Goal: Task Accomplishment & Management: Use online tool/utility

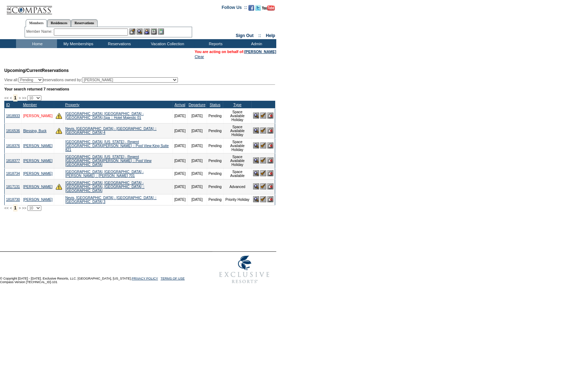
click at [32, 116] on link "[PERSON_NAME]" at bounding box center [37, 116] width 29 height 4
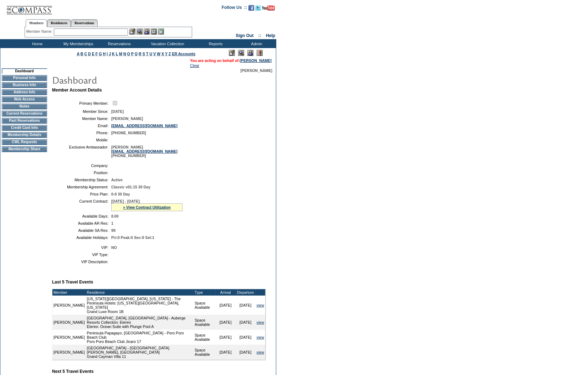
click at [31, 145] on td "CWL Requests" at bounding box center [24, 142] width 45 height 6
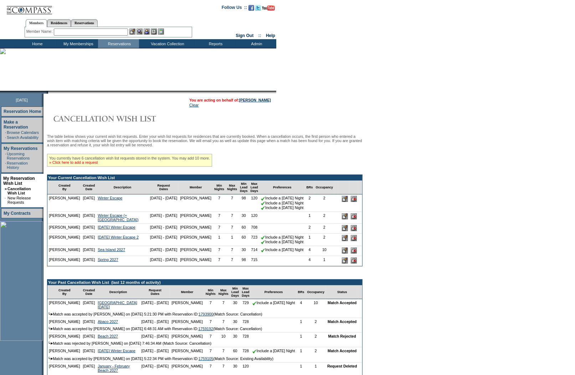
click at [94, 165] on link "» Click here to add a request" at bounding box center [73, 162] width 48 height 4
